Goal: Information Seeking & Learning: Check status

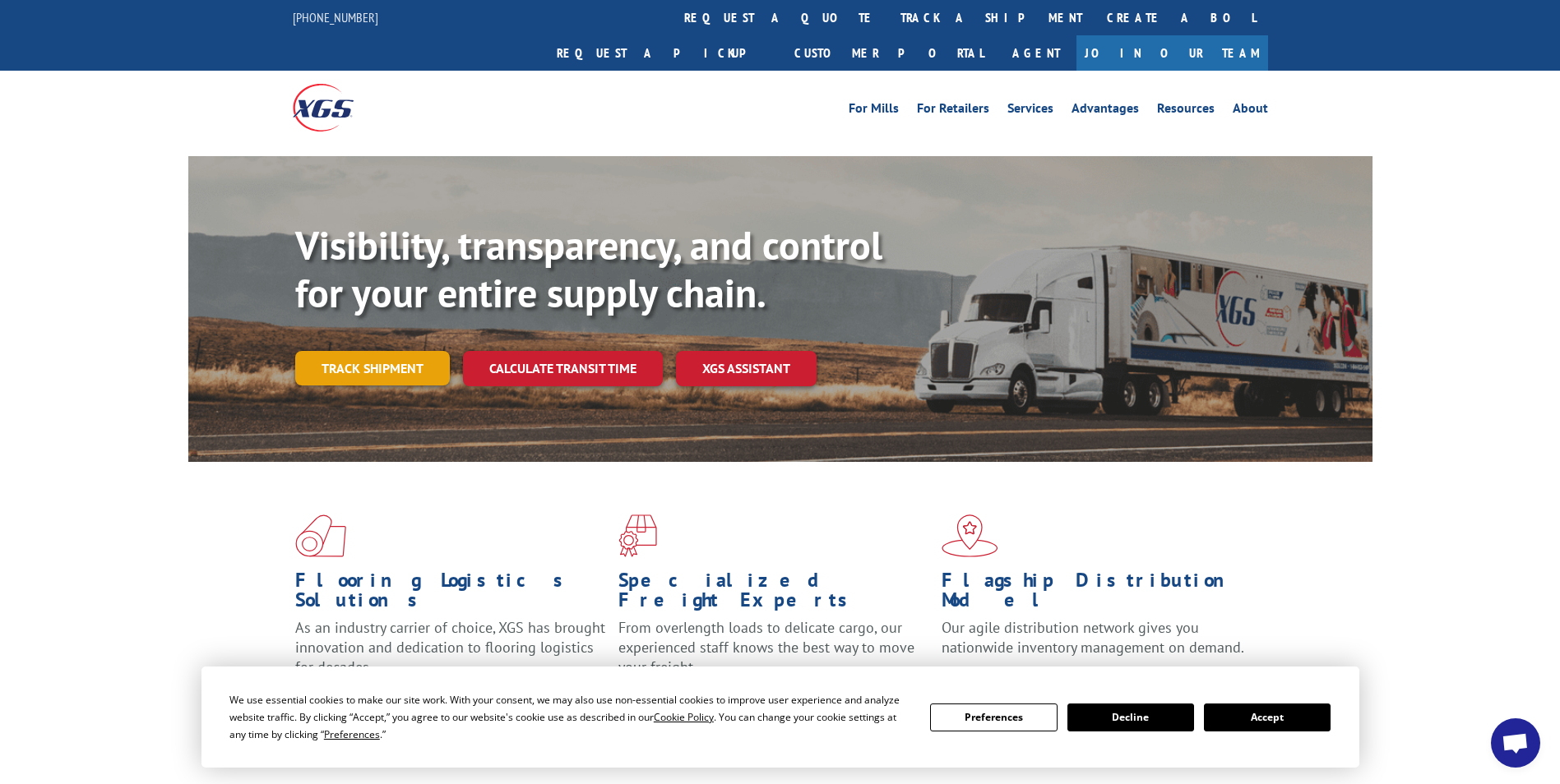
click at [341, 351] on link "Track shipment" at bounding box center [372, 368] width 155 height 35
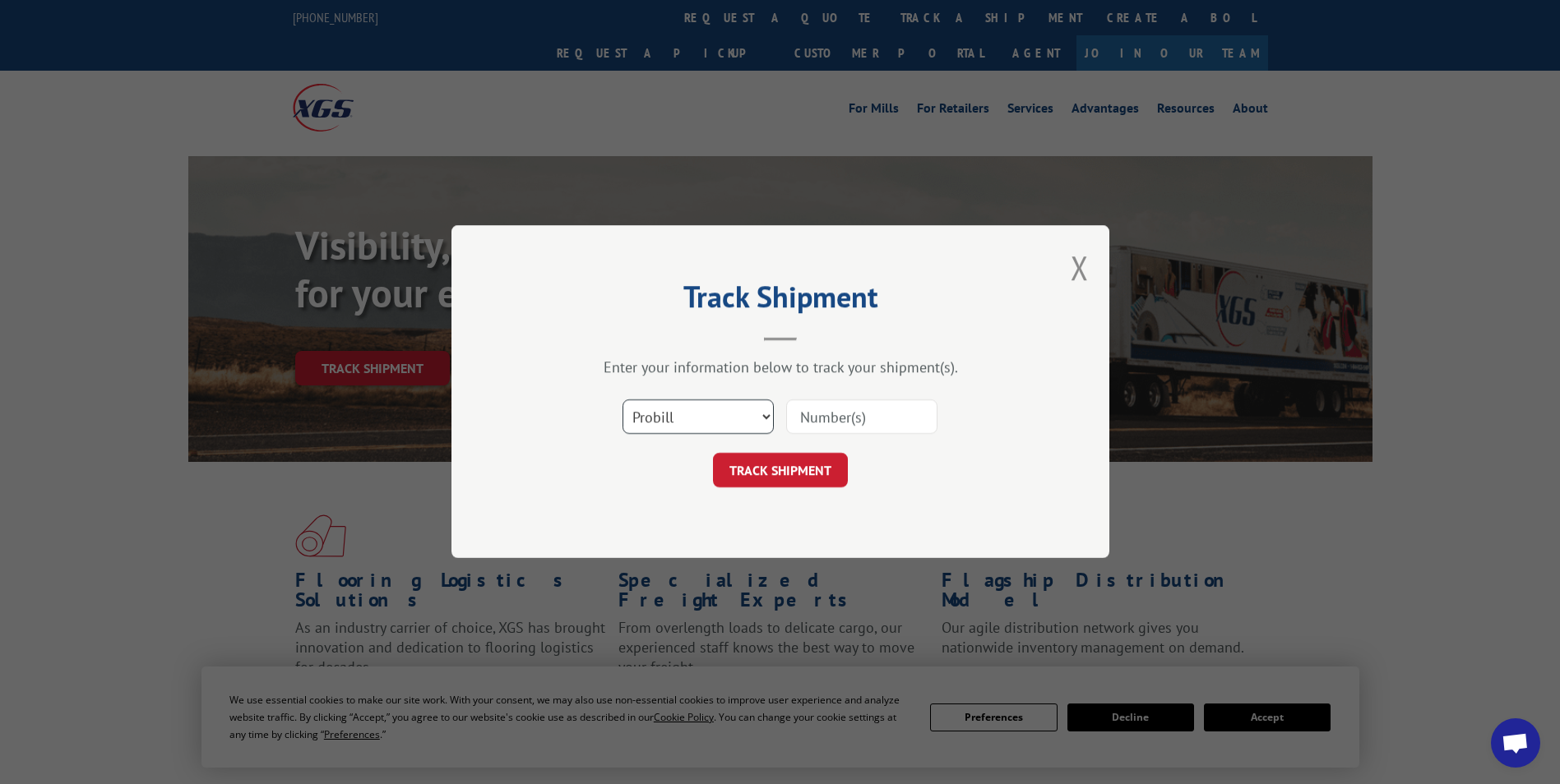
click at [765, 421] on select "Select category... Probill BOL PO" at bounding box center [698, 417] width 151 height 35
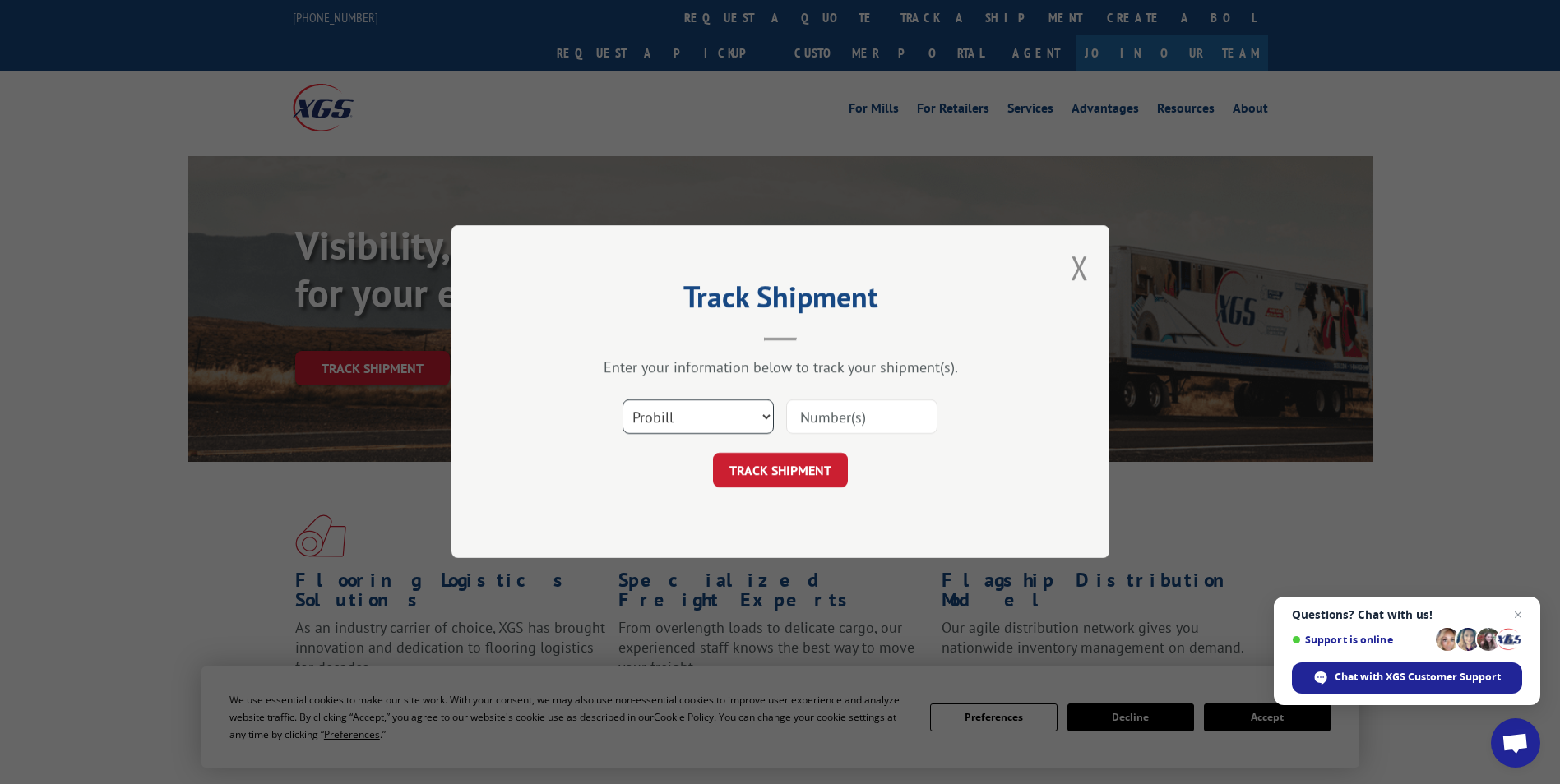
select select "bol"
click at [623, 400] on select "Select category... Probill BOL PO" at bounding box center [698, 417] width 151 height 35
click at [828, 420] on input at bounding box center [862, 417] width 151 height 35
type input "50866664"
click at [784, 474] on button "TRACK SHIPMENT" at bounding box center [781, 471] width 135 height 35
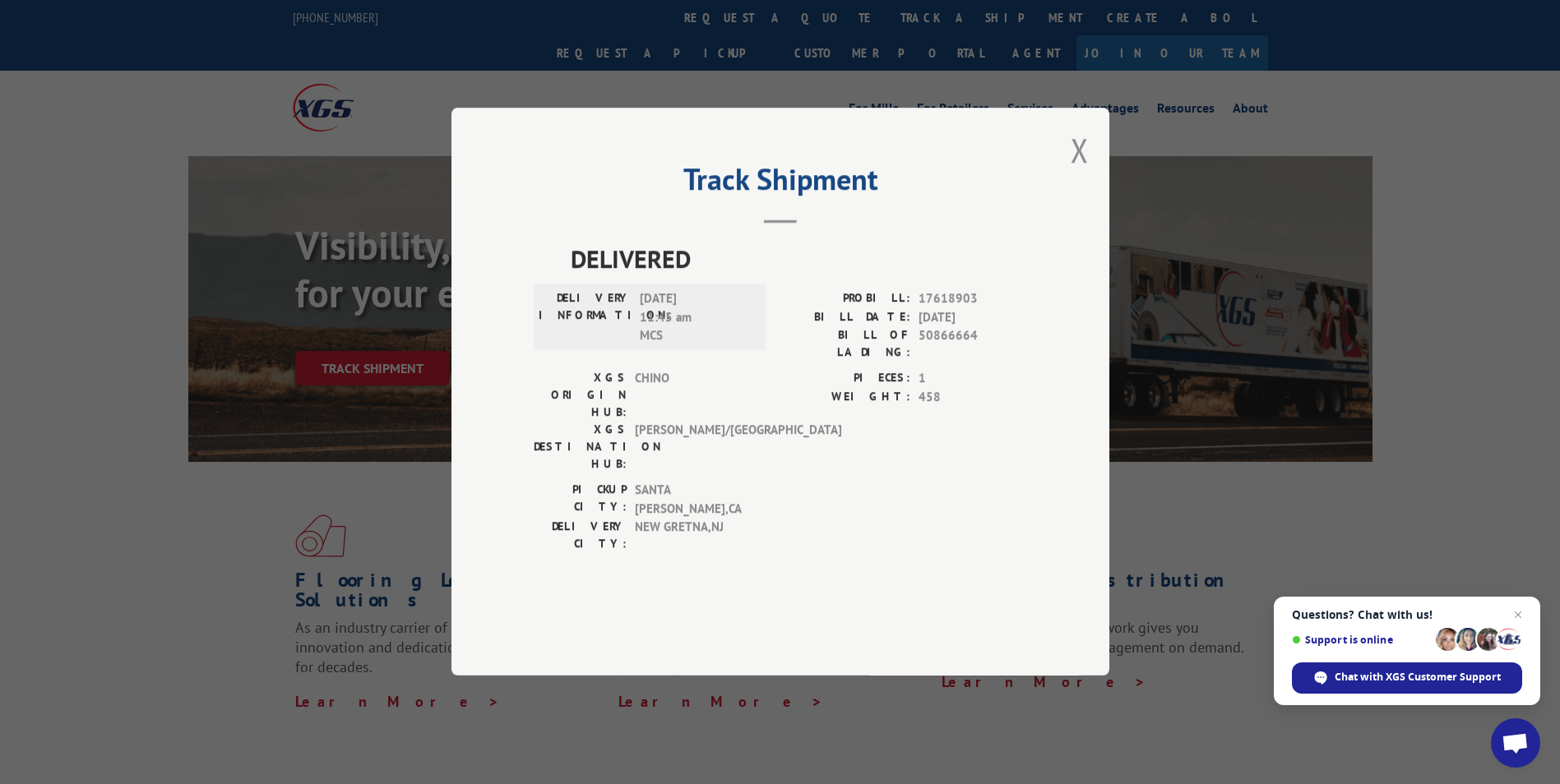
drag, startPoint x: 593, startPoint y: 199, endPoint x: 593, endPoint y: 214, distance: 15.0
click at [593, 214] on div "Track Shipment DELIVERED DELIVERY INFORMATION: [DATE] 11:45 am MCS PROBILL: 176…" at bounding box center [780, 392] width 658 height 568
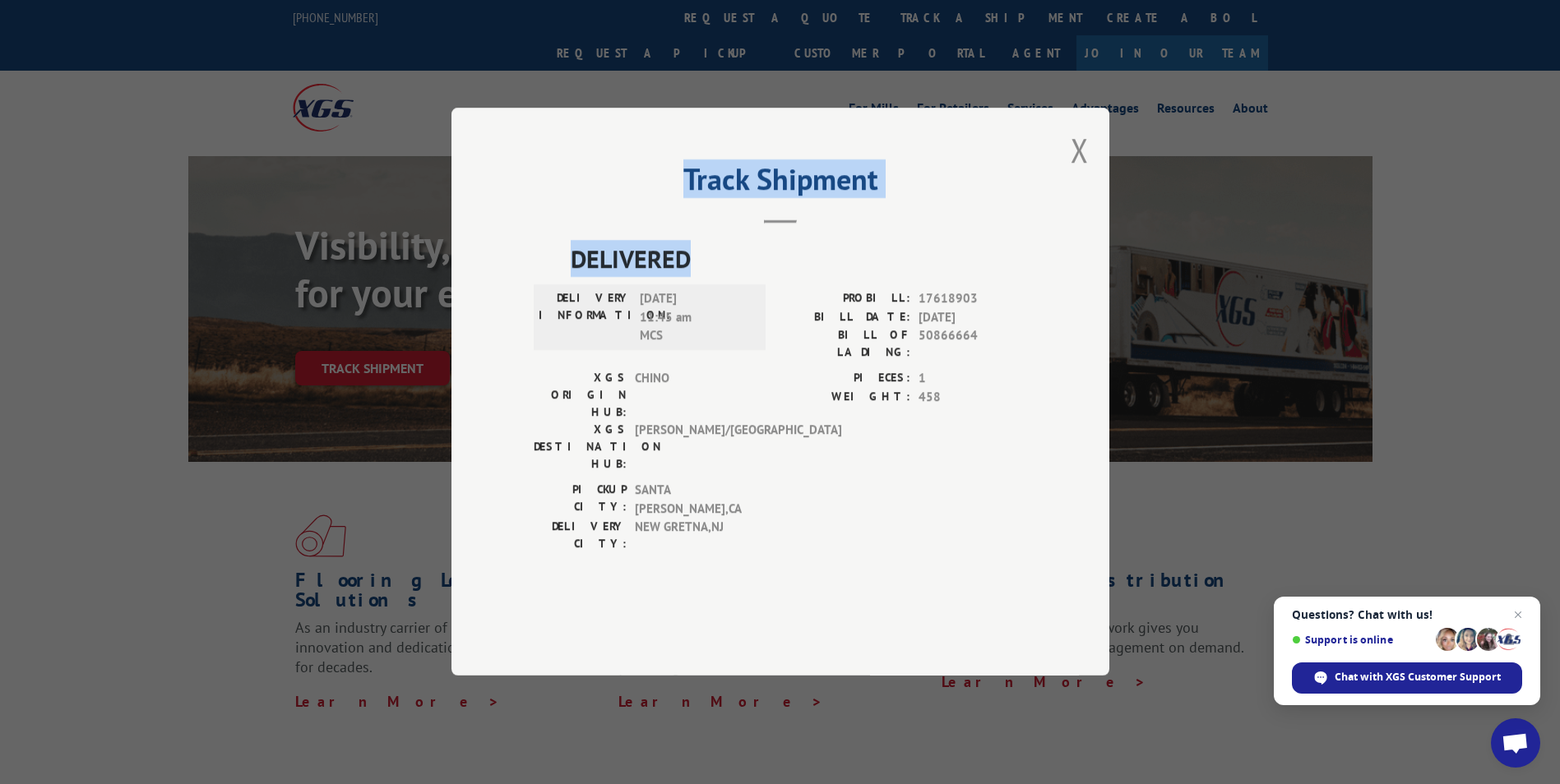
drag, startPoint x: 782, startPoint y: 272, endPoint x: 788, endPoint y: 304, distance: 32.6
click at [788, 304] on div "Track Shipment DELIVERED DELIVERY INFORMATION: [DATE] 11:45 am MCS PROBILL: 176…" at bounding box center [780, 392] width 658 height 568
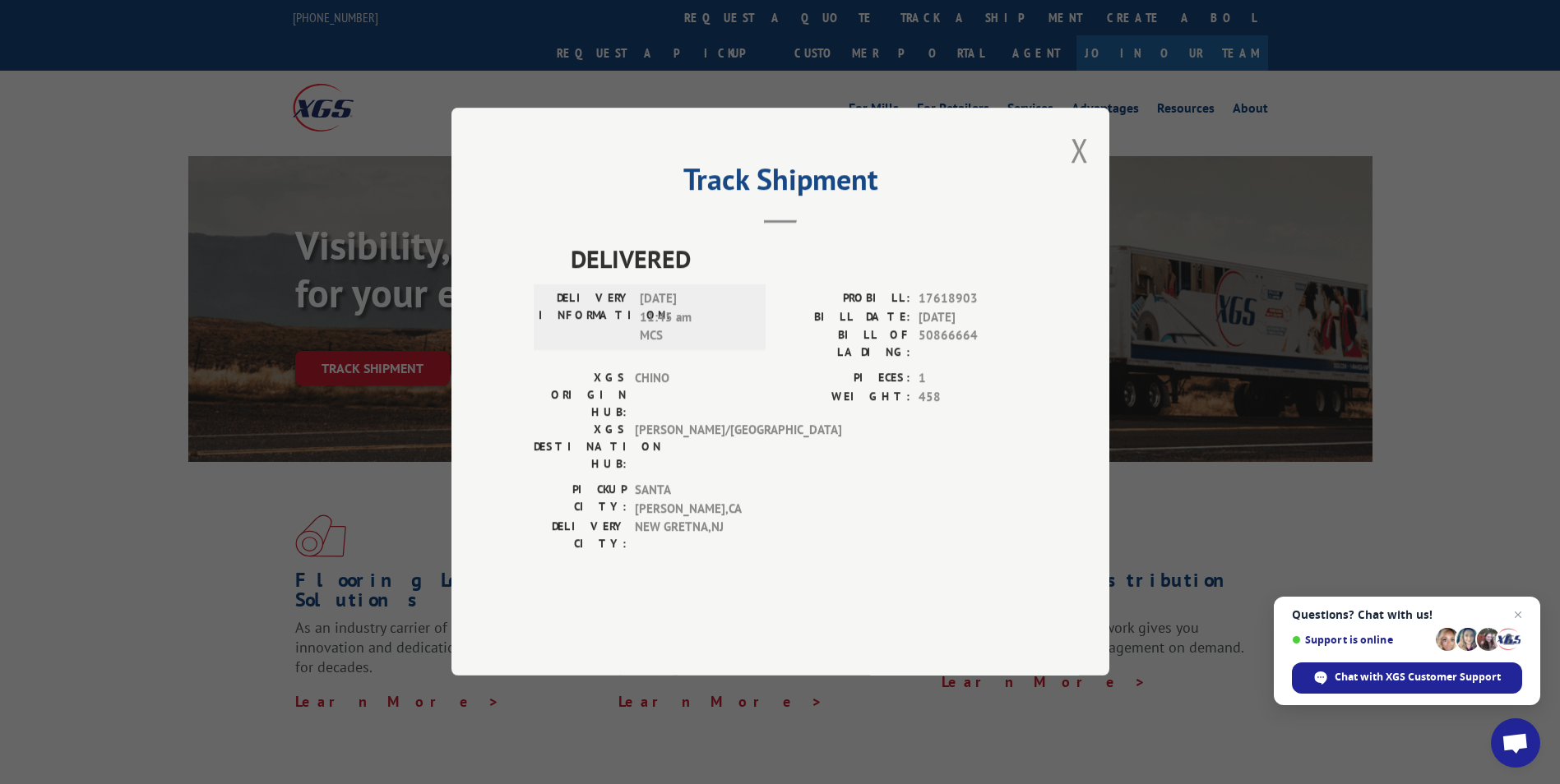
drag, startPoint x: 788, startPoint y: 304, endPoint x: 796, endPoint y: 384, distance: 80.4
click at [796, 361] on label "BILL OF LADING:" at bounding box center [846, 344] width 130 height 35
click at [1078, 171] on button "Close modal" at bounding box center [1079, 149] width 18 height 44
